Goal: Navigation & Orientation: Understand site structure

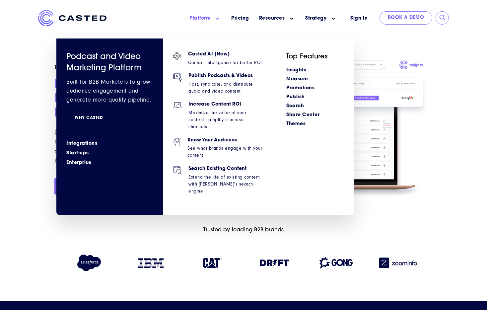
click at [82, 117] on link "WHY CASTED" at bounding box center [88, 118] width 45 height 12
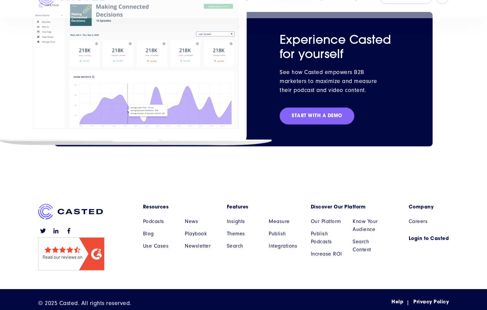
scroll to position [1702, 0]
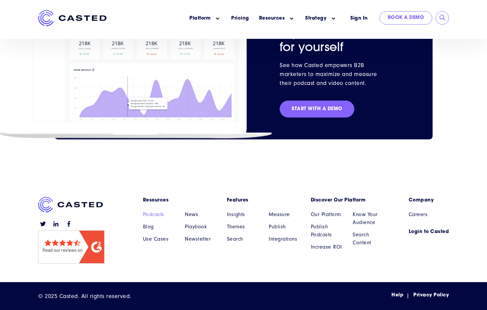
click at [157, 213] on link "Podcasts" at bounding box center [159, 214] width 32 height 8
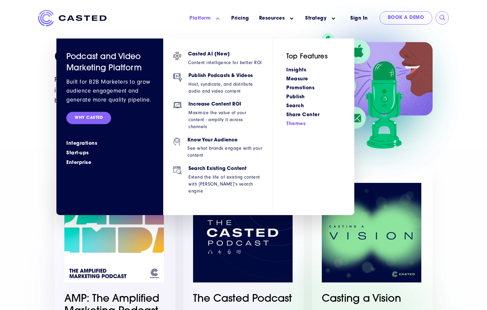
click at [297, 122] on link "Themes" at bounding box center [295, 123] width 19 height 5
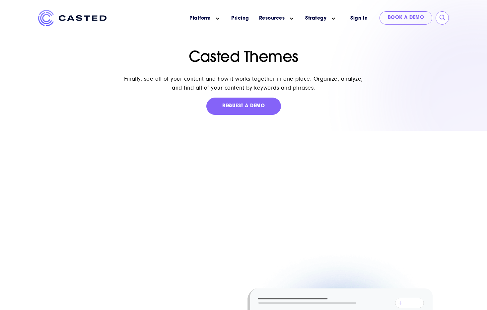
click at [72, 18] on img at bounding box center [72, 18] width 68 height 16
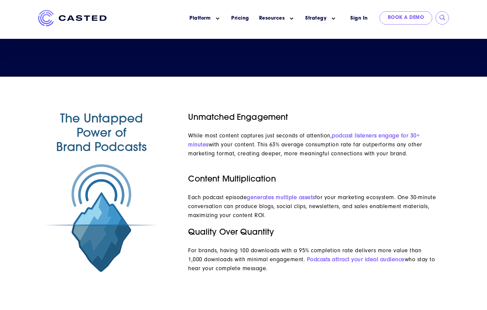
scroll to position [431, 0]
